Goal: Task Accomplishment & Management: Use online tool/utility

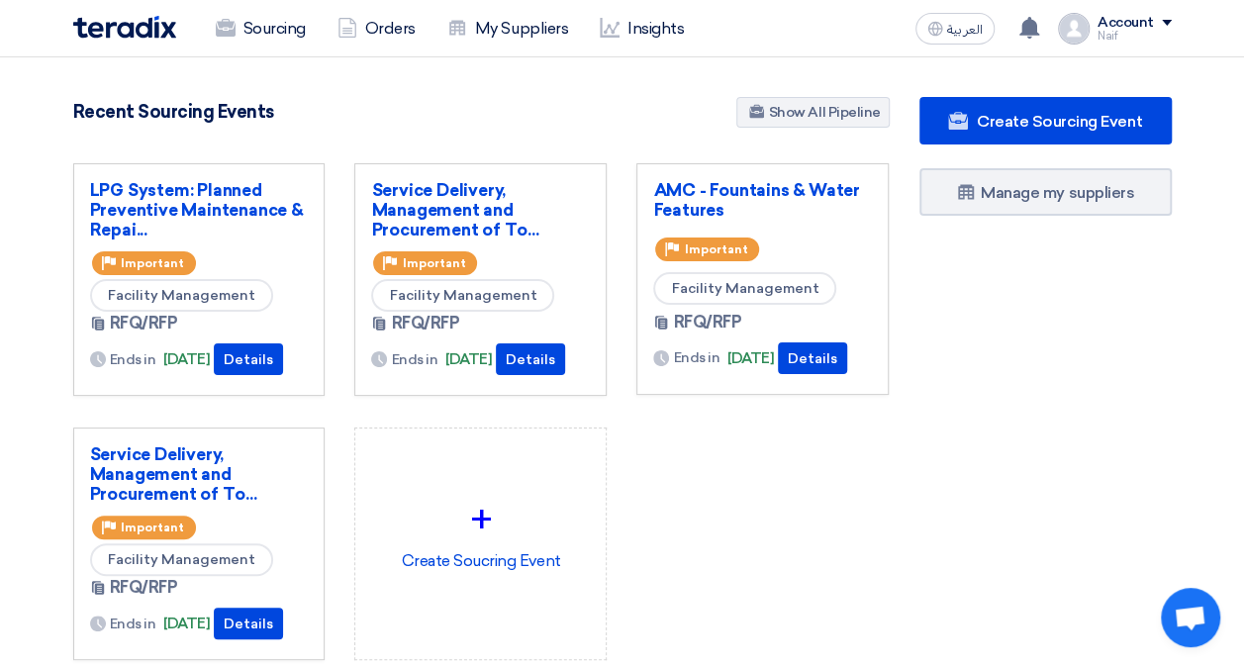
click at [1002, 477] on div "Create Sourcing Event Manage my suppliers" at bounding box center [1045, 418] width 282 height 642
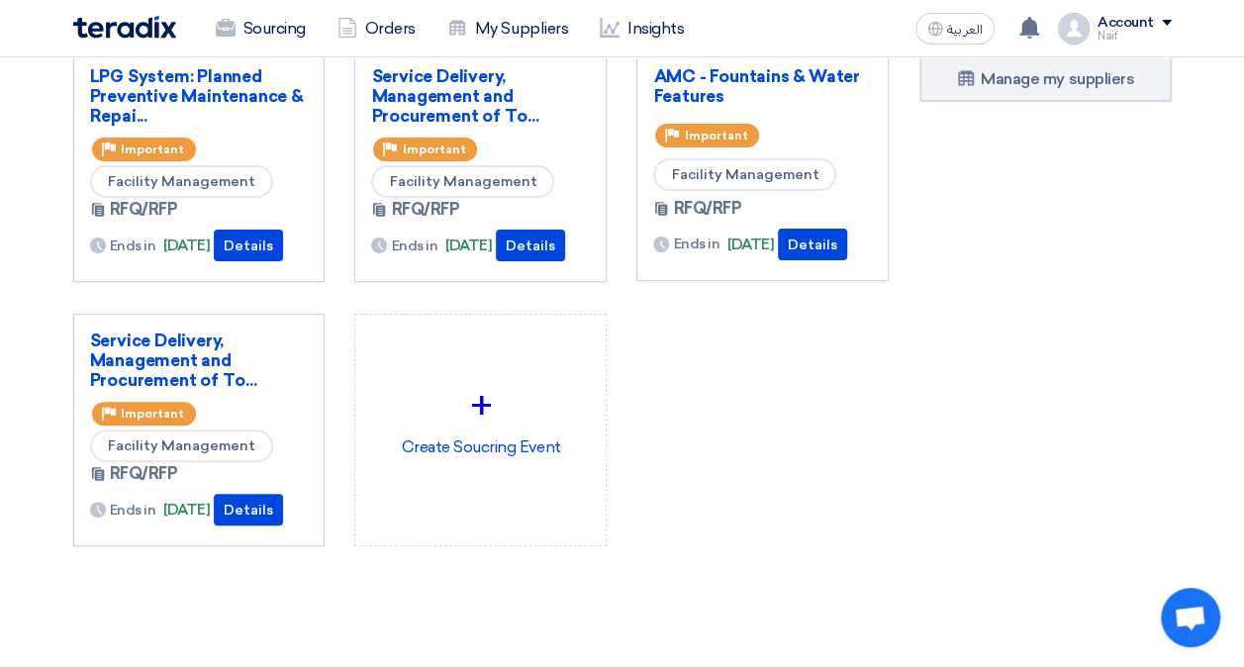
scroll to position [115, 0]
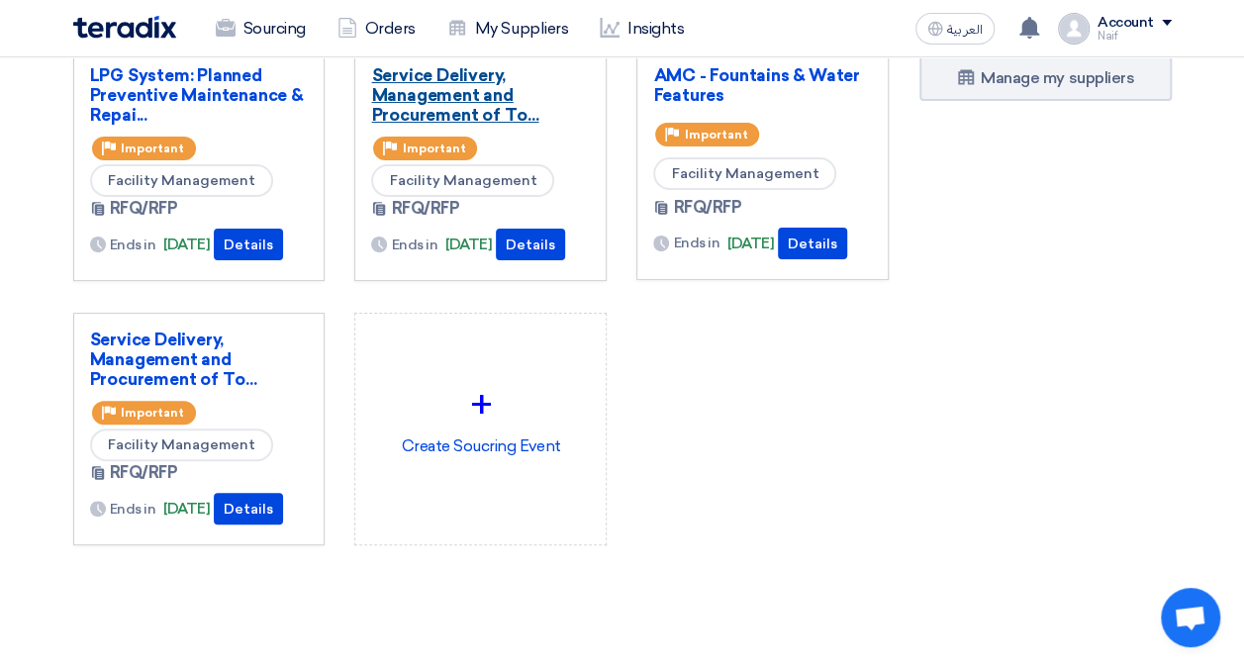
click at [493, 86] on link "Service Delivery, Management and Procurement of To..." at bounding box center [480, 94] width 219 height 59
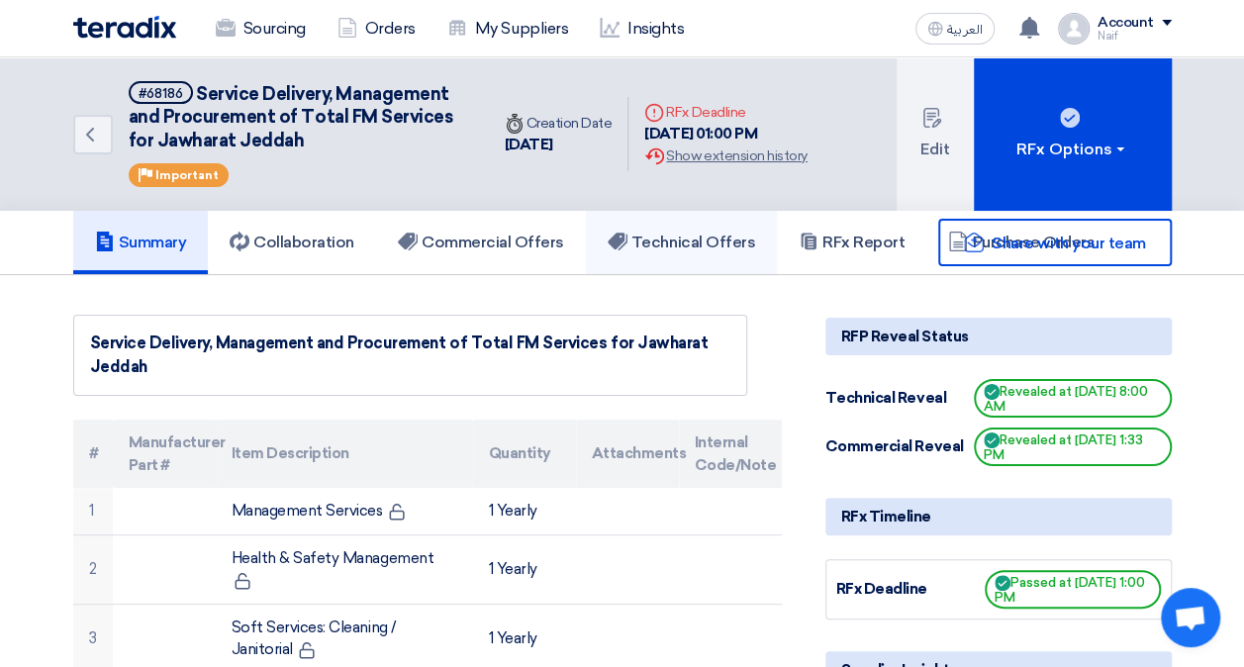
click at [744, 245] on h5 "Technical Offers" at bounding box center [680, 243] width 147 height 20
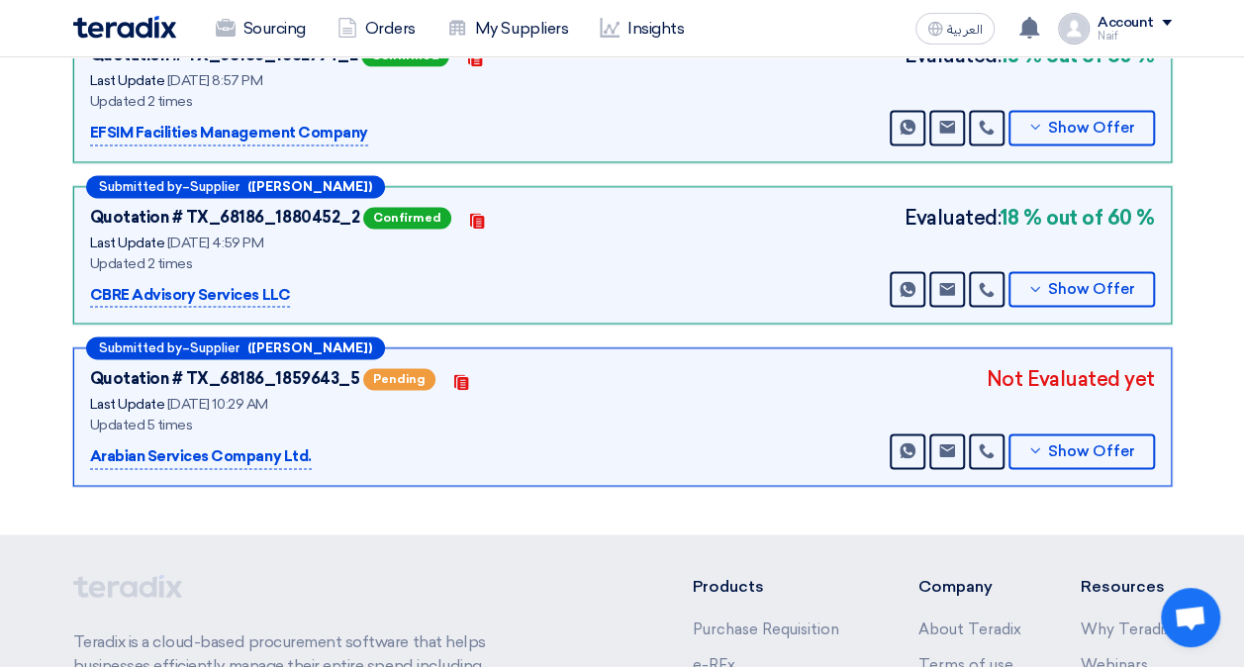
scroll to position [1330, 0]
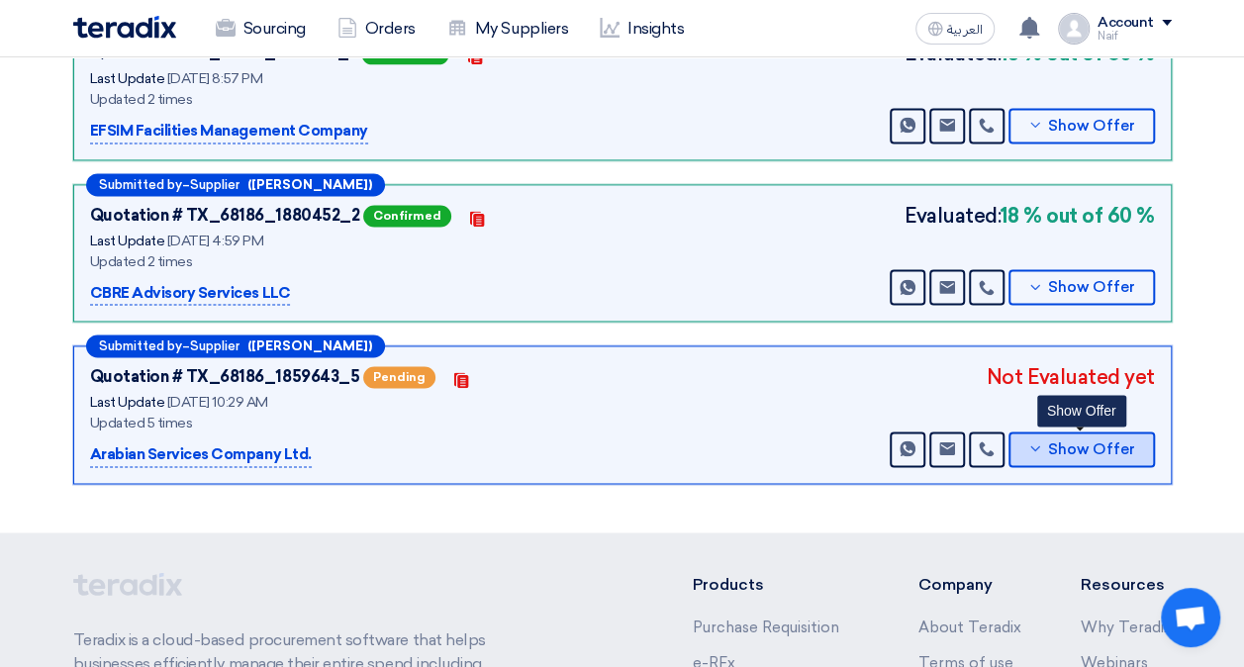
click at [1112, 442] on span "Show Offer" at bounding box center [1091, 449] width 87 height 15
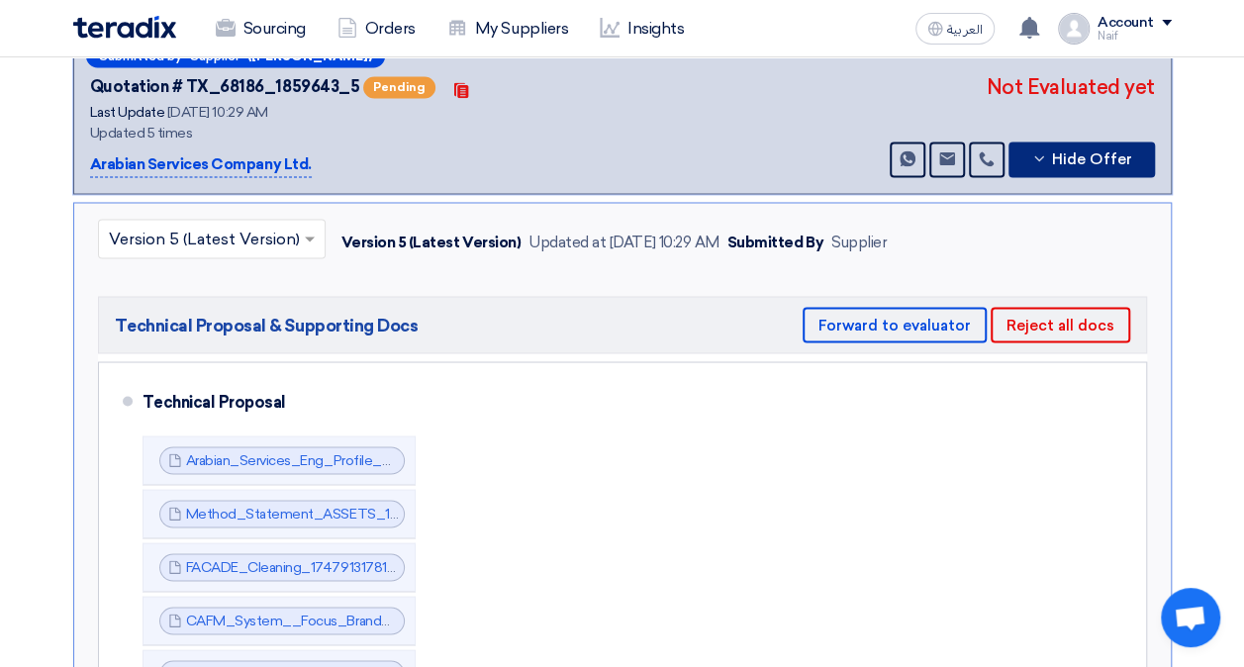
scroll to position [1622, 0]
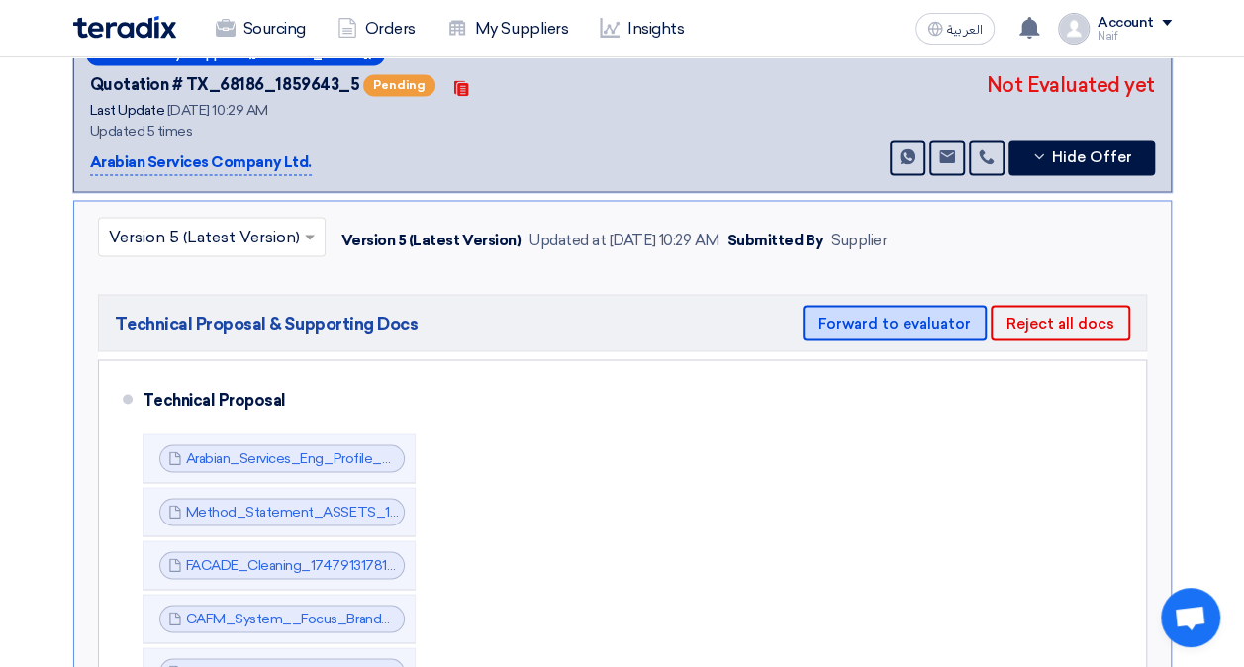
click at [879, 312] on button "Forward to evaluator" at bounding box center [894, 323] width 184 height 36
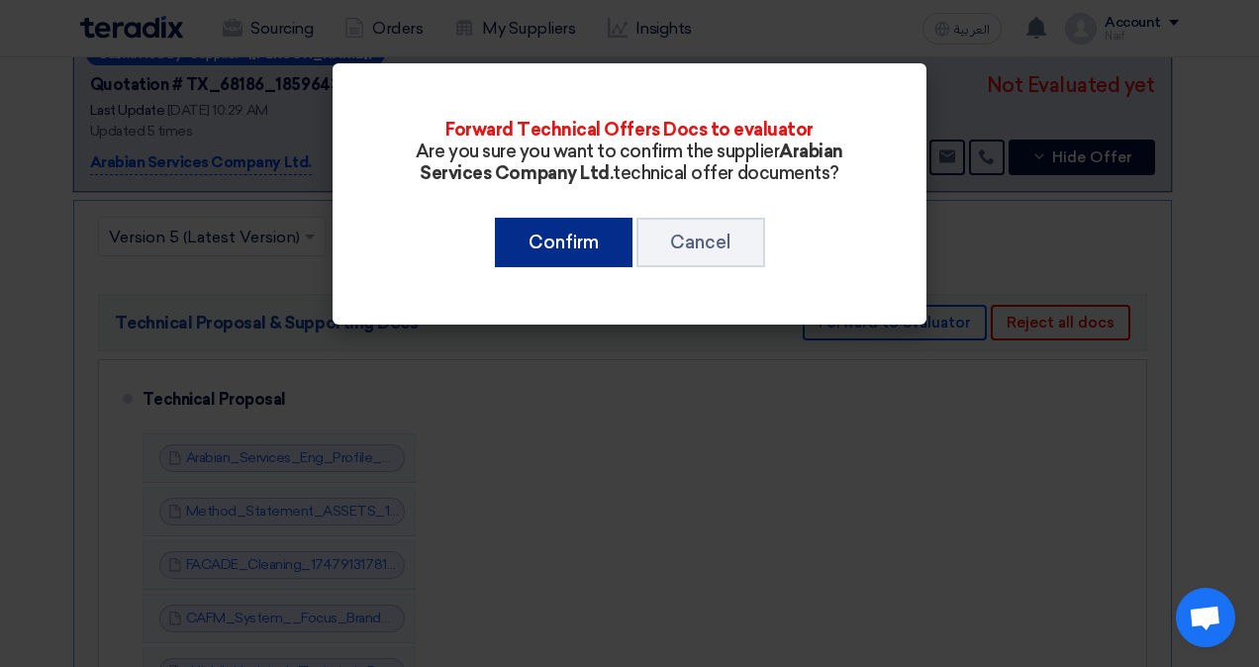
click at [533, 251] on button "Confirm" at bounding box center [564, 242] width 138 height 49
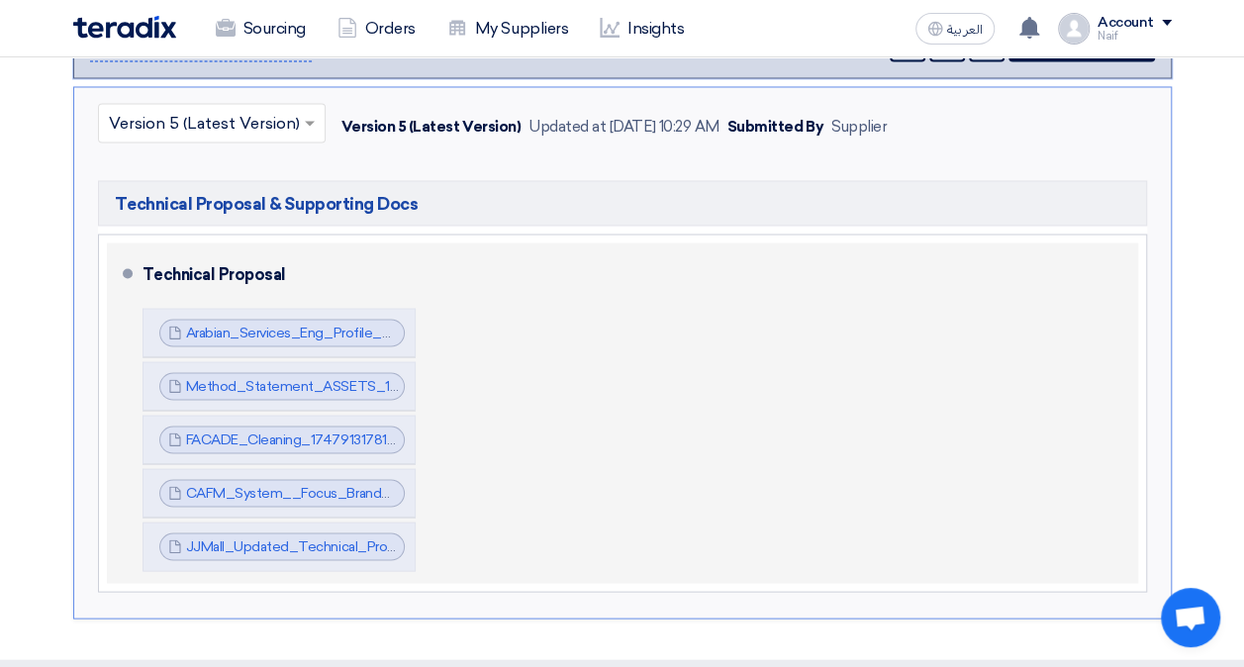
scroll to position [1736, 0]
click at [252, 536] on link "JJMall_Updated_Technical_Proposal_1758785082777.pdf" at bounding box center [371, 544] width 371 height 17
